Goal: Find specific page/section: Find specific page/section

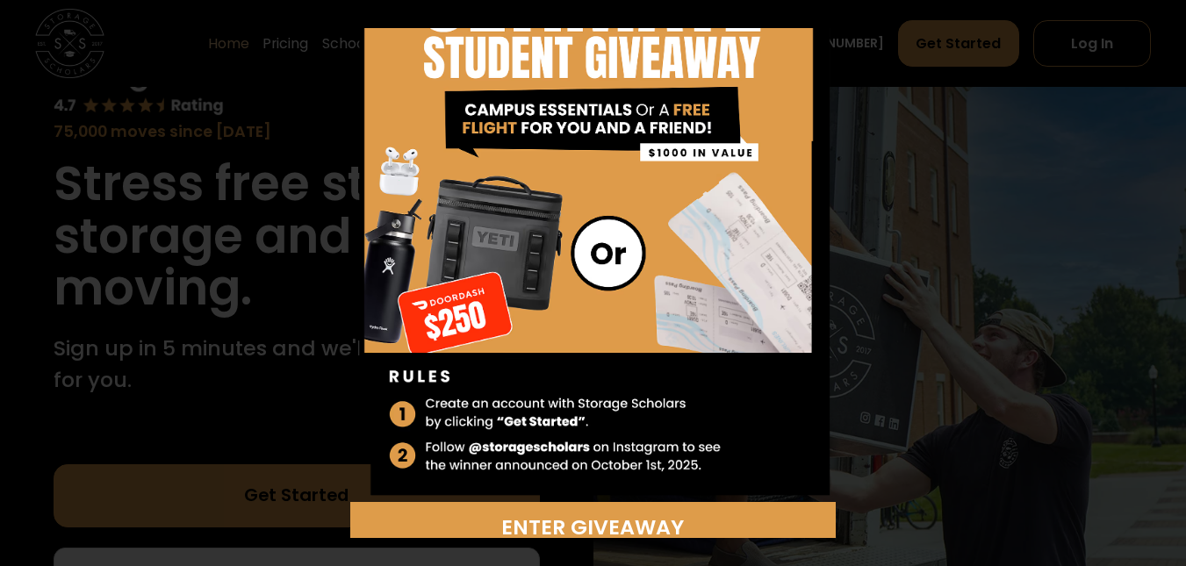
scroll to position [148, 0]
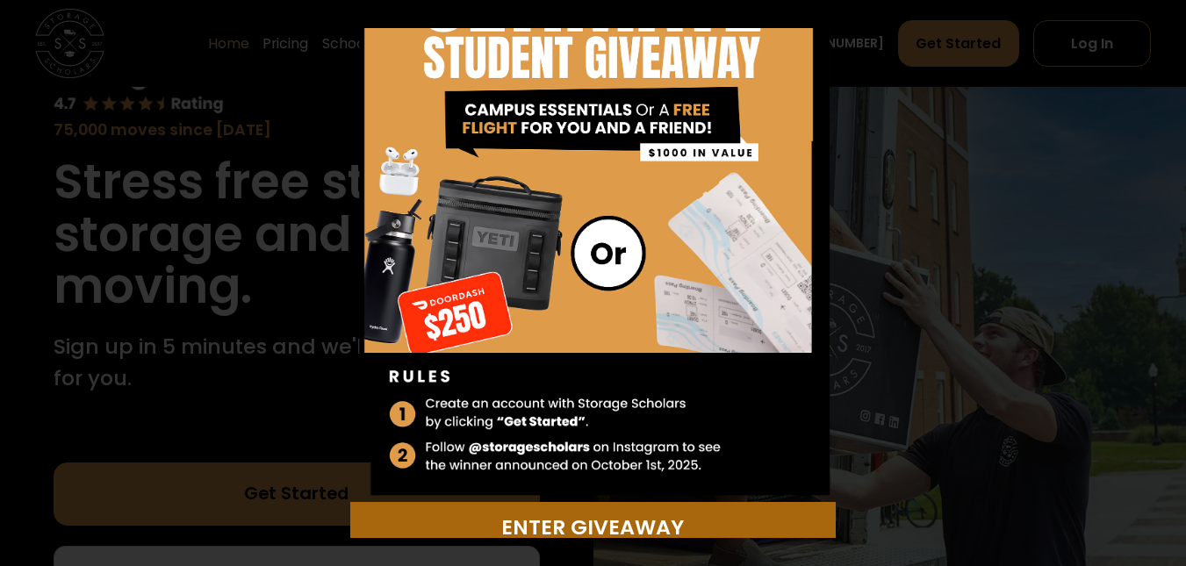
click at [583, 512] on div "Enter Giveaway" at bounding box center [593, 528] width 465 height 32
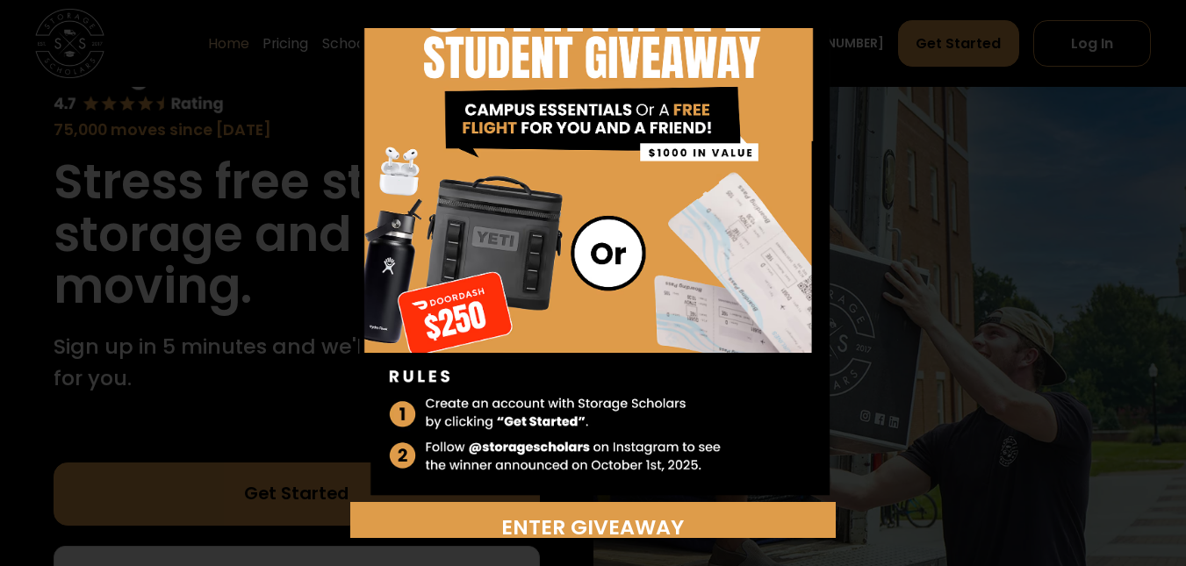
click at [881, 97] on div "Enter Giveaway" at bounding box center [593, 283] width 1174 height 510
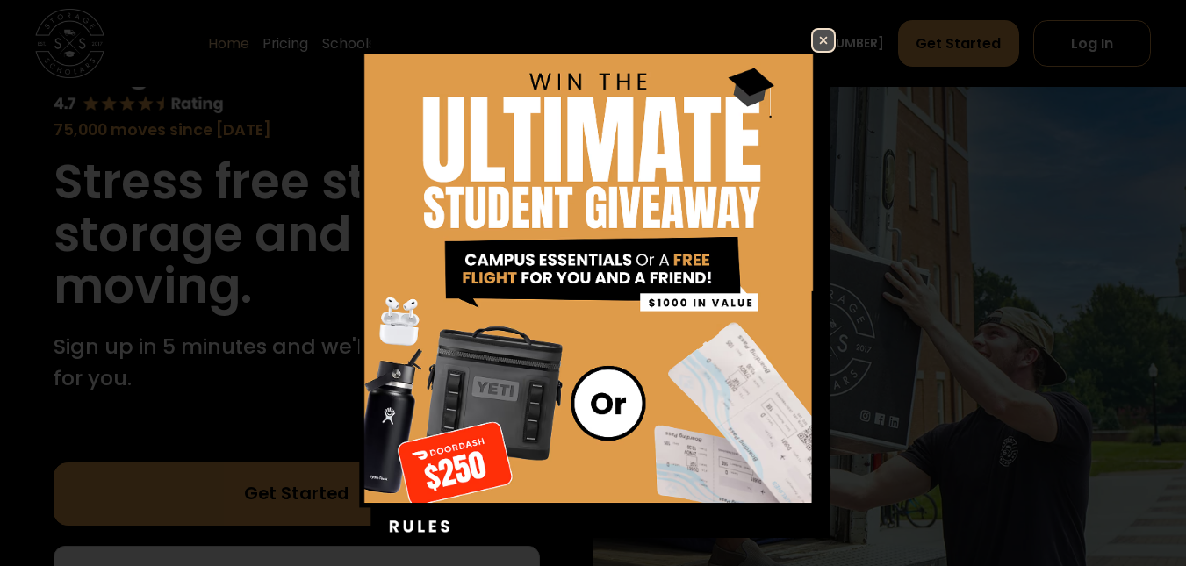
click at [810, 25] on div "Enter Giveaway" at bounding box center [593, 283] width 1186 height 566
click at [809, 27] on div "Enter Giveaway" at bounding box center [593, 283] width 1186 height 566
click at [813, 30] on img at bounding box center [823, 40] width 21 height 21
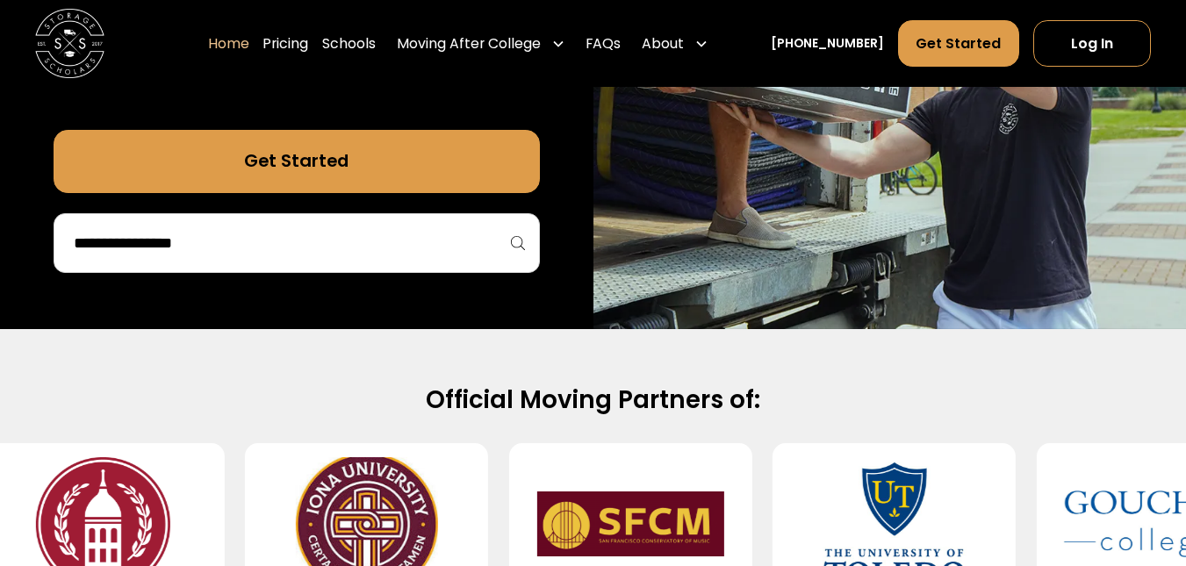
scroll to position [494, 0]
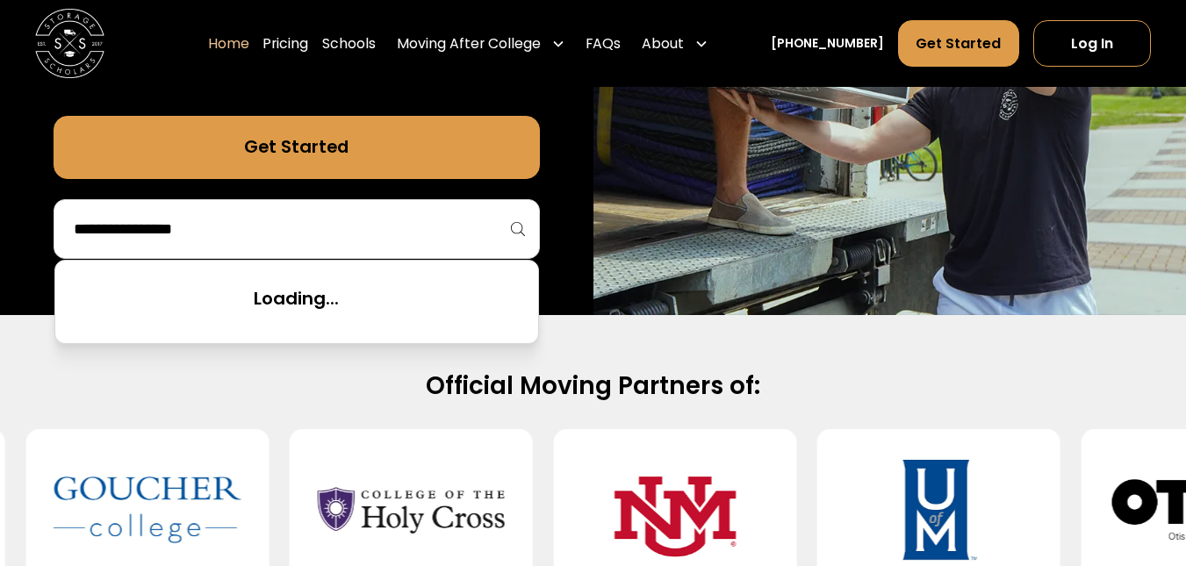
click at [362, 228] on input "search" at bounding box center [297, 229] width 450 height 30
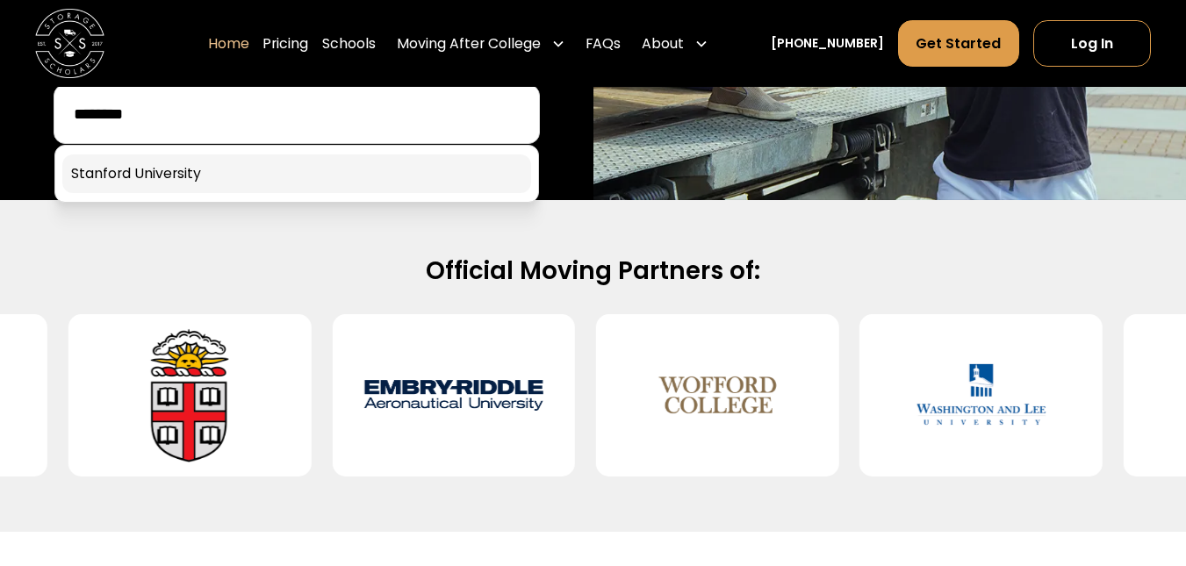
scroll to position [610, 0]
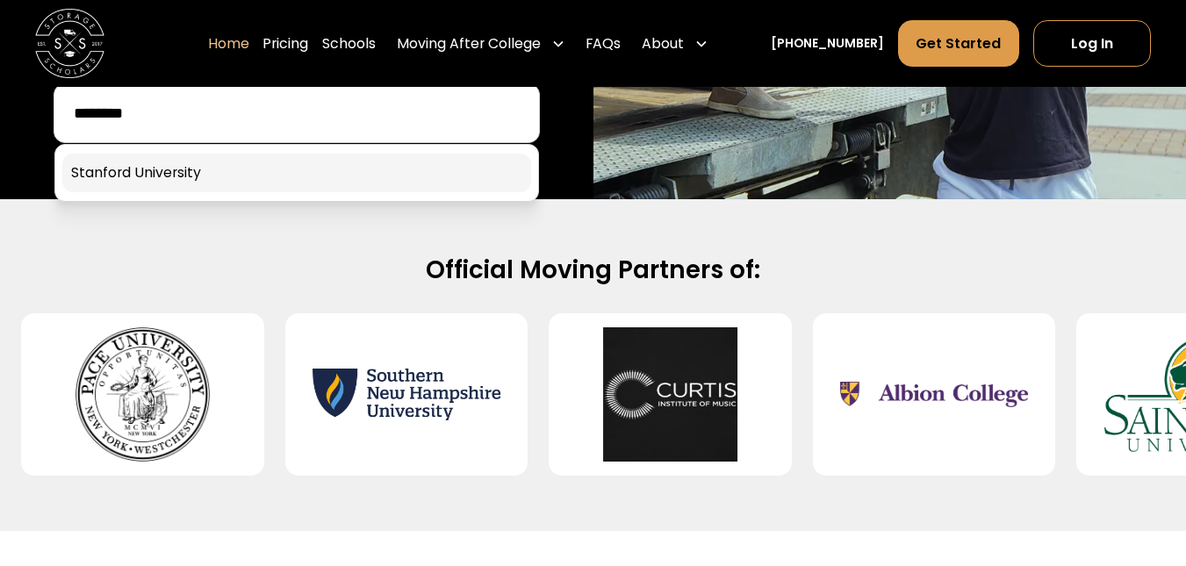
type input "********"
click at [241, 161] on link at bounding box center [296, 173] width 469 height 39
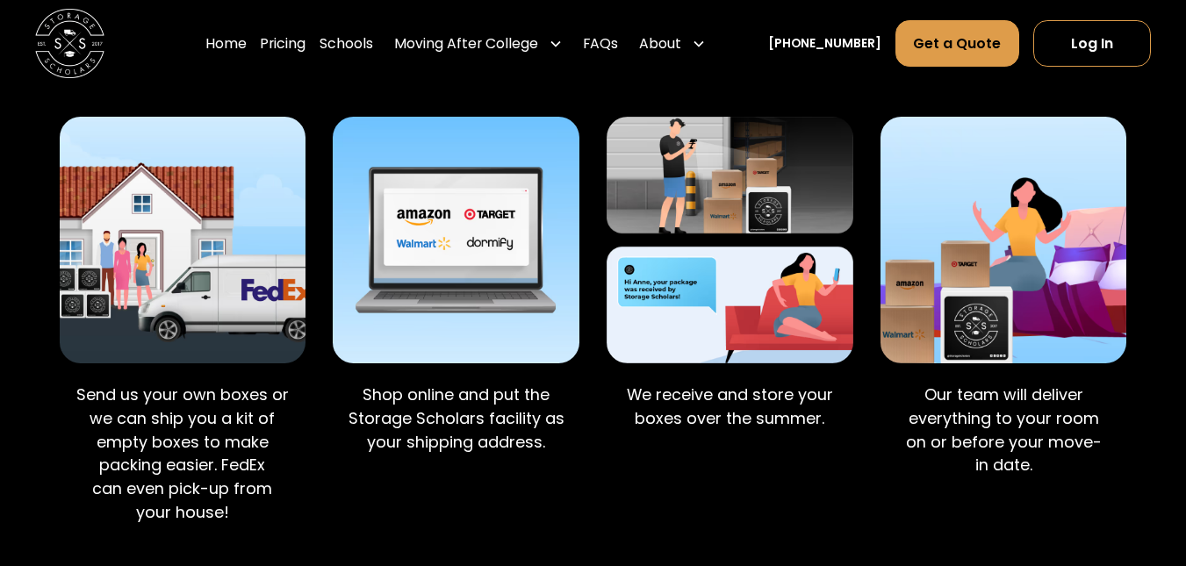
scroll to position [1232, 0]
